Goal: Information Seeking & Learning: Learn about a topic

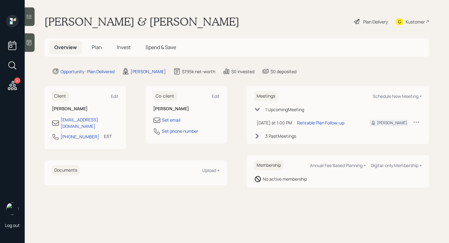
click at [356, 21] on icon at bounding box center [357, 22] width 6 height 6
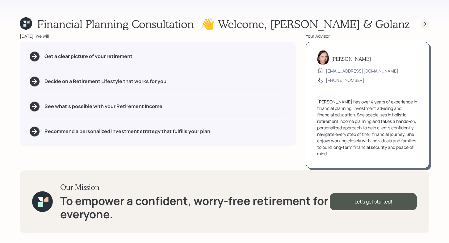
click at [425, 26] on icon at bounding box center [425, 24] width 6 height 6
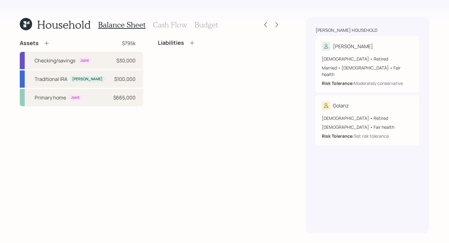
drag, startPoint x: 183, startPoint y: 19, endPoint x: 169, endPoint y: 25, distance: 15.0
click at [181, 20] on div "Balance Sheet Cash Flow Budget" at bounding box center [158, 24] width 120 height 15
click at [169, 25] on h3 "Cash Flow" at bounding box center [170, 24] width 34 height 9
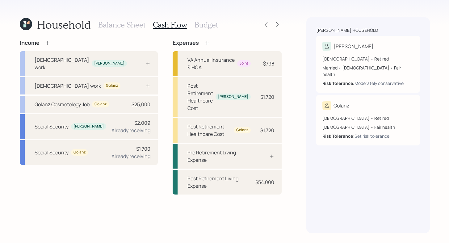
click at [214, 25] on h3 "Budget" at bounding box center [206, 24] width 23 height 9
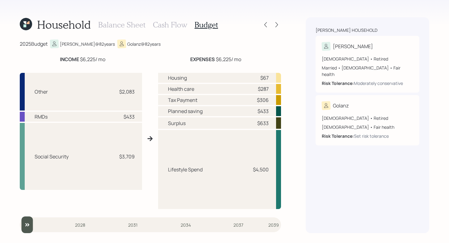
click at [157, 25] on h3 "Cash Flow" at bounding box center [170, 24] width 34 height 9
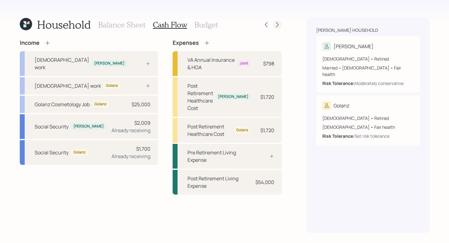
click at [275, 25] on icon at bounding box center [277, 25] width 6 height 6
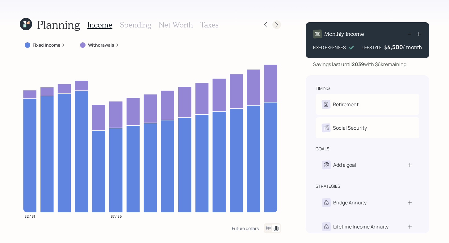
click at [277, 24] on icon at bounding box center [277, 25] width 6 height 6
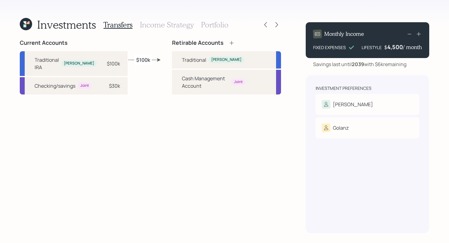
click at [277, 24] on icon at bounding box center [277, 24] width 2 height 5
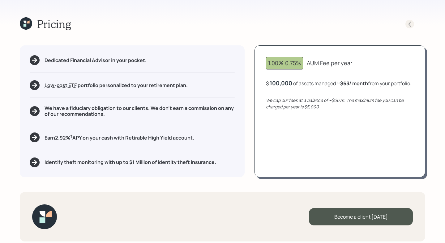
click at [405, 24] on div at bounding box center [409, 24] width 9 height 9
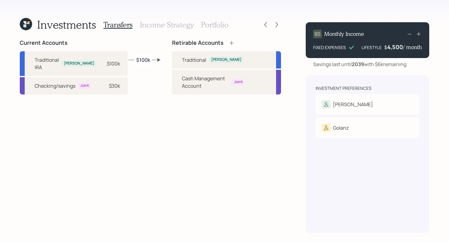
click at [154, 26] on h3 "Income Strategy" at bounding box center [167, 24] width 54 height 9
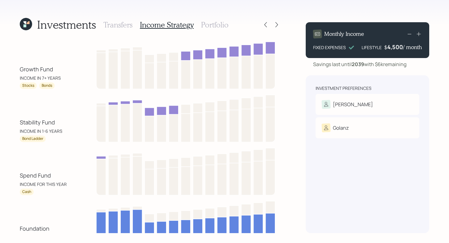
click at [227, 26] on h3 "Portfolio" at bounding box center [215, 24] width 28 height 9
